Goal: Transaction & Acquisition: Purchase product/service

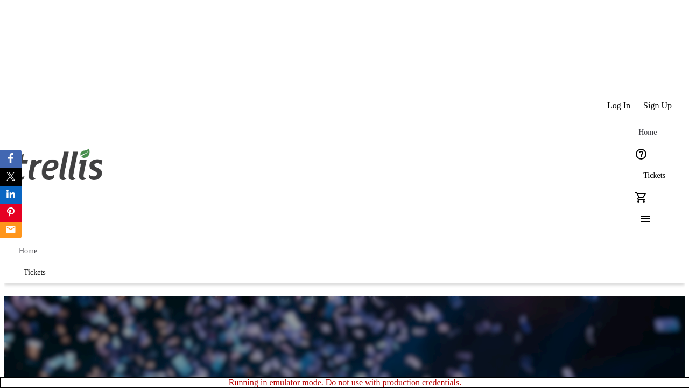
click at [658, 101] on span "Sign Up" at bounding box center [657, 106] width 29 height 10
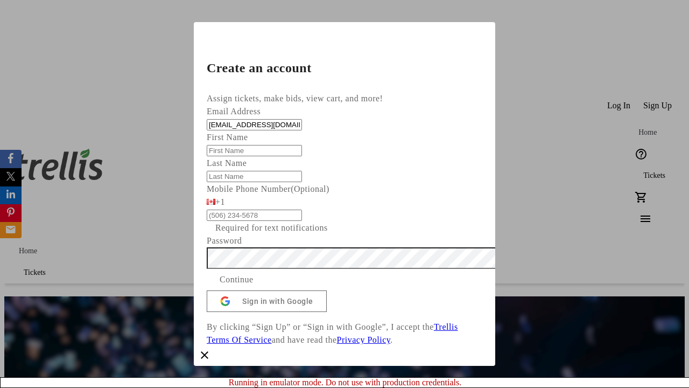
type input "[EMAIL_ADDRESS][DOMAIN_NAME]"
type input "Ora"
type input "[PERSON_NAME]"
click at [254, 286] on span "Continue" at bounding box center [237, 279] width 34 height 13
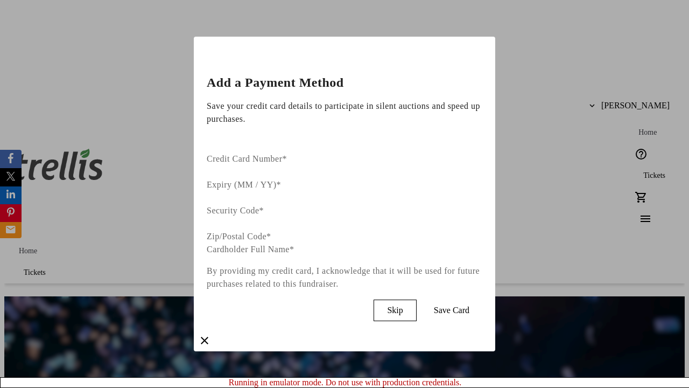
click at [403, 305] on span "Skip" at bounding box center [395, 310] width 16 height 10
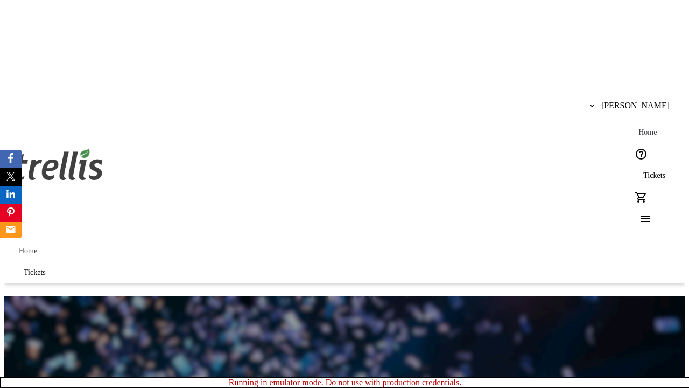
click at [643, 171] on span "Tickets" at bounding box center [654, 175] width 22 height 9
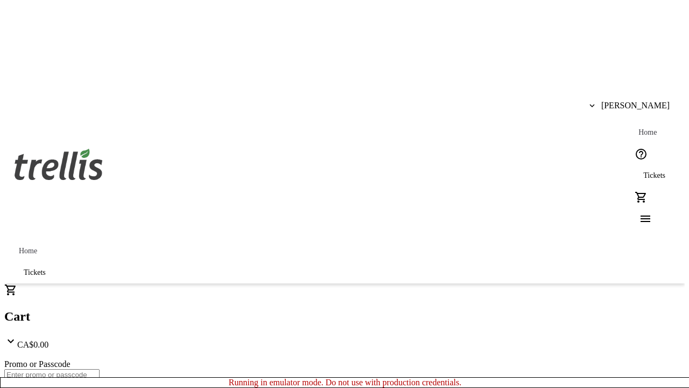
type input "1"
